Goal: Task Accomplishment & Management: Complete application form

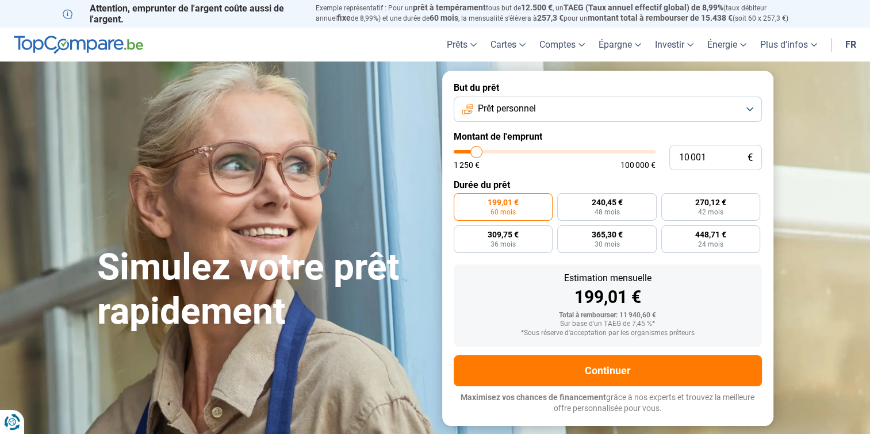
click at [549, 112] on button "Prêt personnel" at bounding box center [608, 109] width 308 height 25
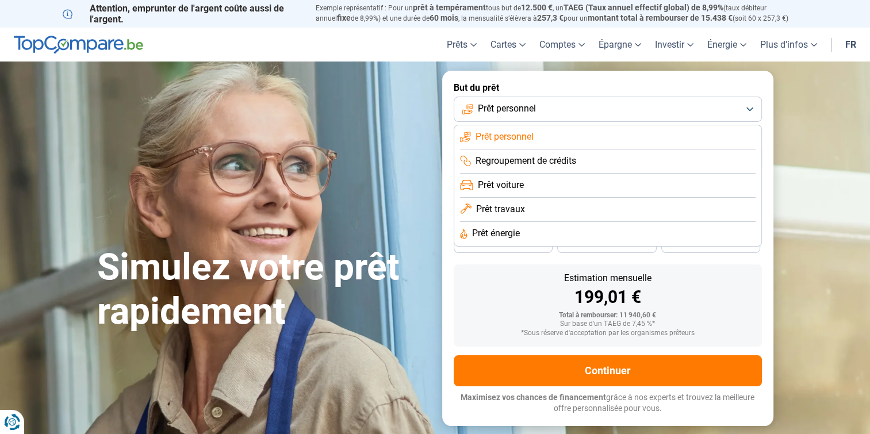
click at [519, 186] on span "Prêt voiture" at bounding box center [501, 185] width 46 height 13
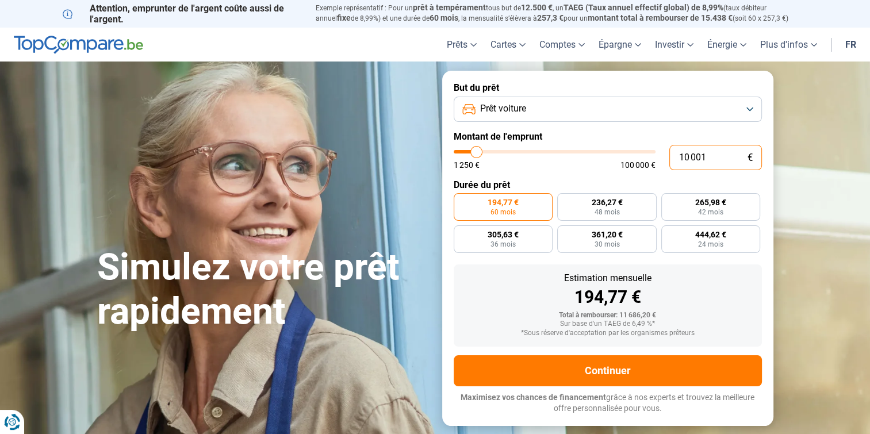
click at [709, 159] on input "10 001" at bounding box center [715, 157] width 93 height 25
type input "1 000"
type input "1250"
type input "100"
type input "1250"
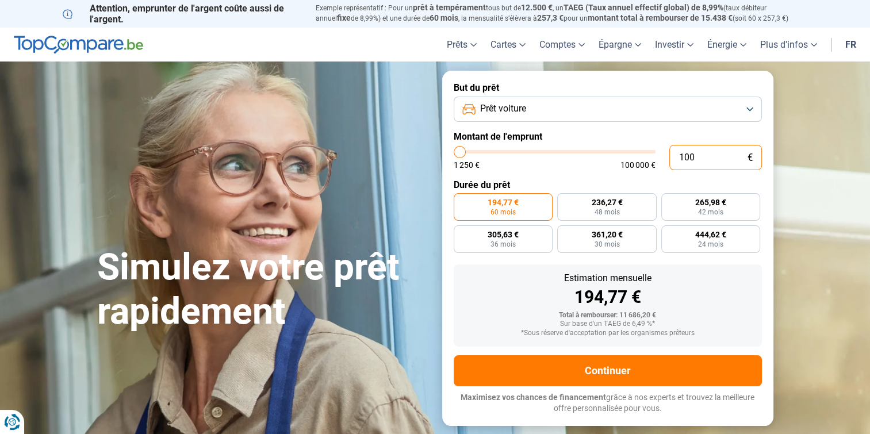
type input "10"
type input "1250"
type input "1"
type input "1250"
type input "0"
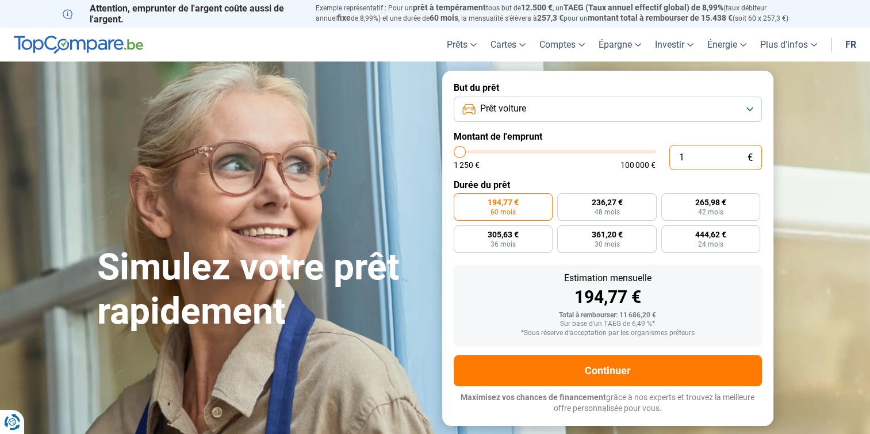
type input "1250"
type input "1"
type input "1250"
type input "18"
type input "1250"
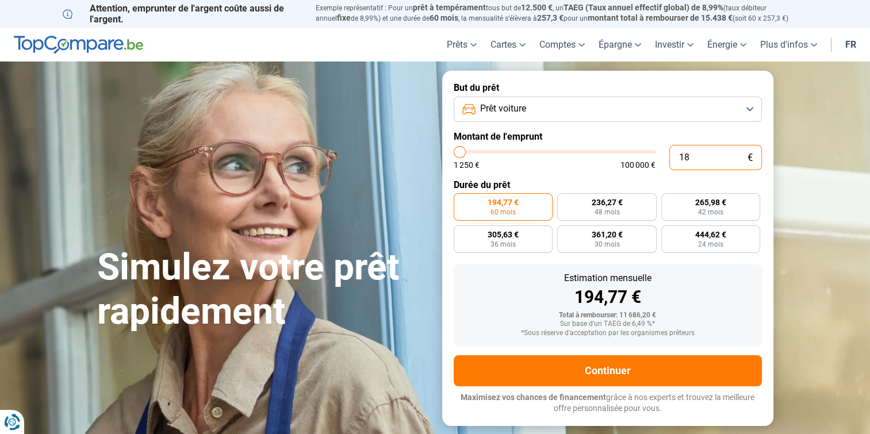
type input "185"
type input "1250"
type input "1 850"
type input "1750"
type input "18 500"
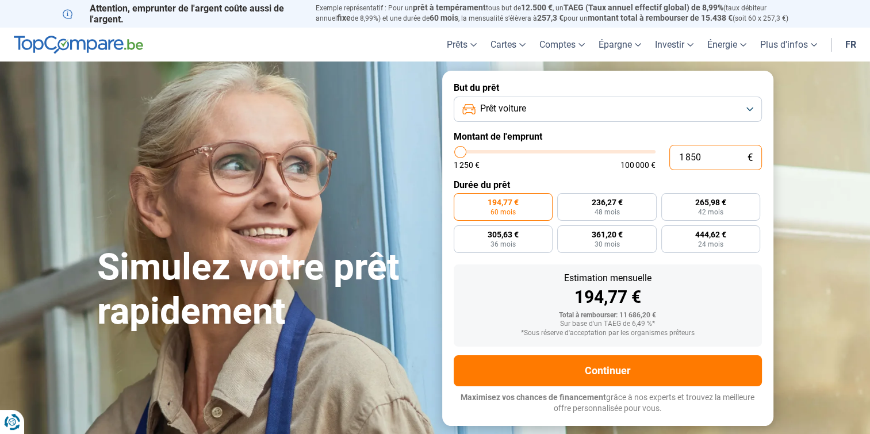
type input "18500"
radio input "false"
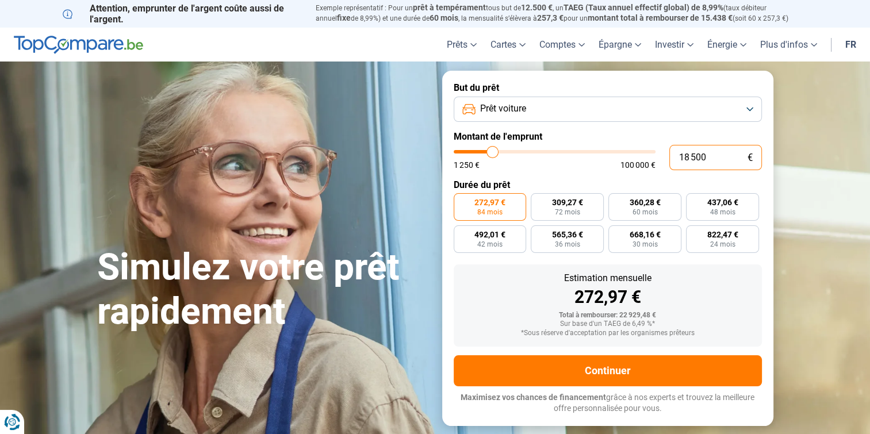
type input "18 500"
click at [512, 203] on label "272,97 € 84 mois" at bounding box center [490, 207] width 73 height 28
click at [461, 201] on input "272,97 € 84 mois" at bounding box center [457, 196] width 7 height 7
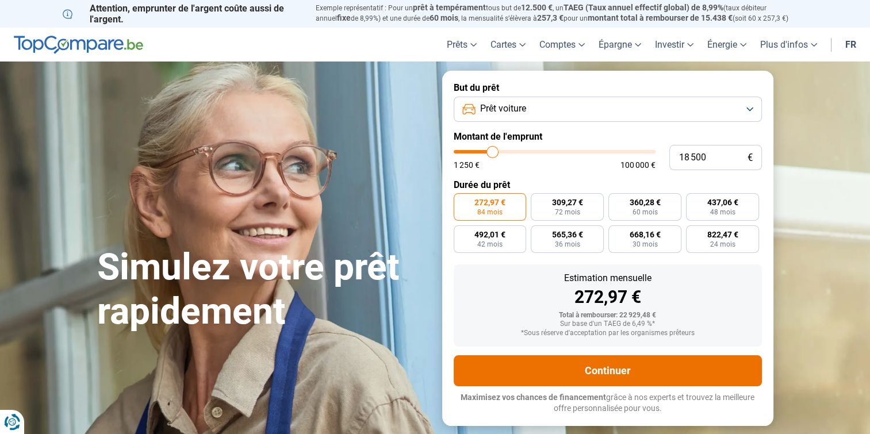
click at [597, 373] on button "Continuer" at bounding box center [608, 370] width 308 height 31
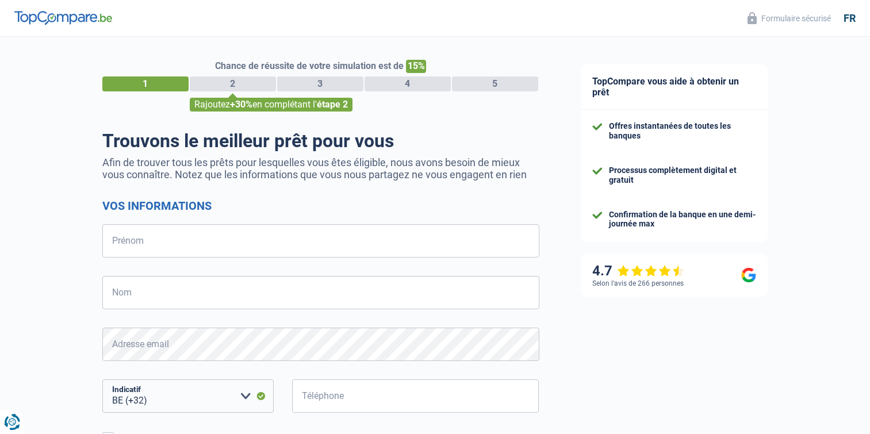
select select "32"
click at [592, 365] on div "TopCompare vous aide à obtenir un prêt Offres instantanées de toutes les banque…" at bounding box center [715, 331] width 310 height 588
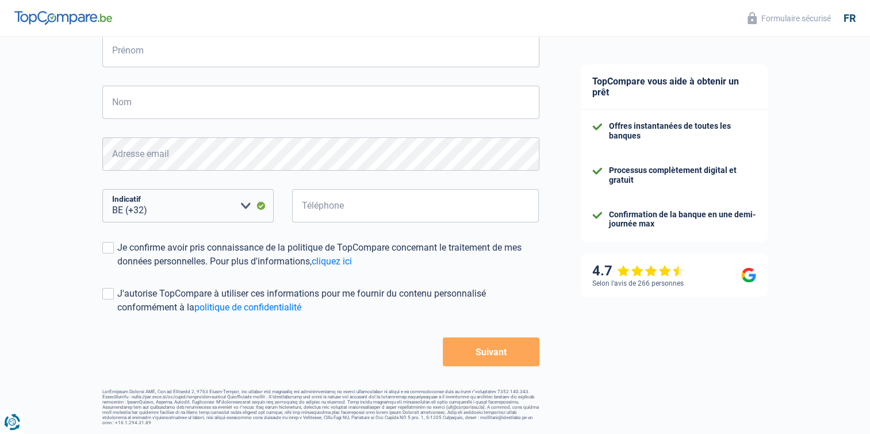
scroll to position [191, 0]
